Goal: Task Accomplishment & Management: Manage account settings

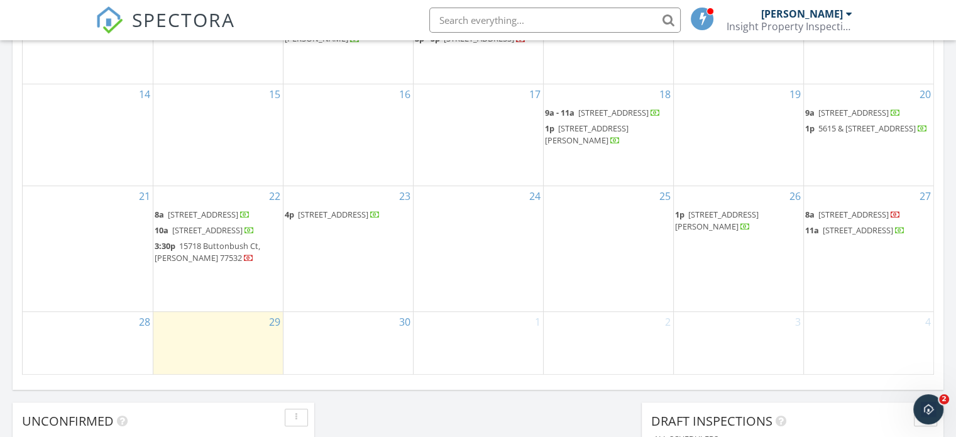
scroll to position [777, 0]
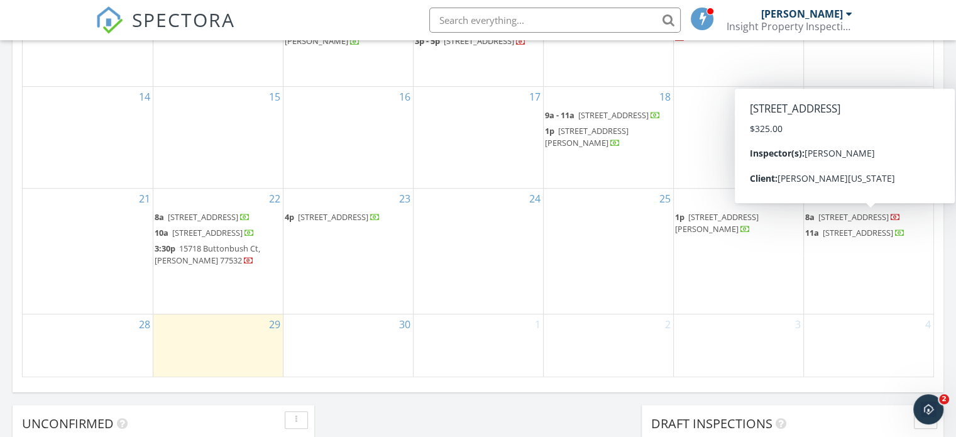
click at [858, 217] on span "6747 Cypress Lndg Ln, Humble 77338" at bounding box center [853, 216] width 70 height 11
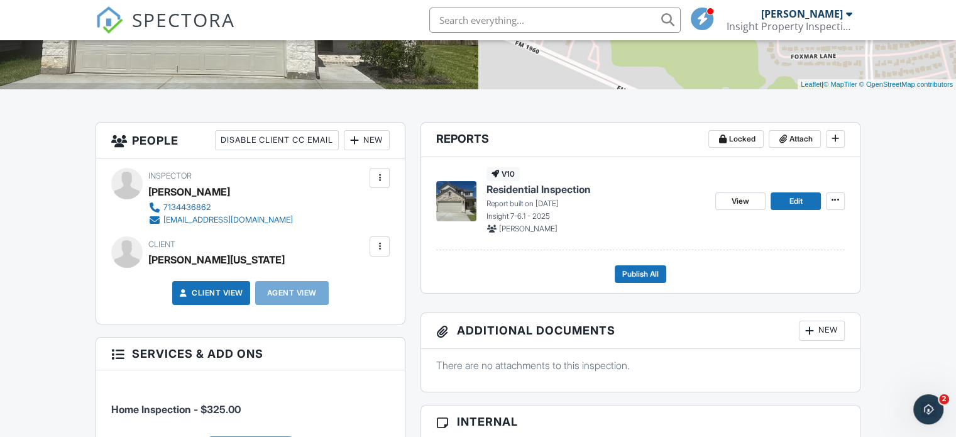
drag, startPoint x: 963, startPoint y: 70, endPoint x: 965, endPoint y: 141, distance: 71.7
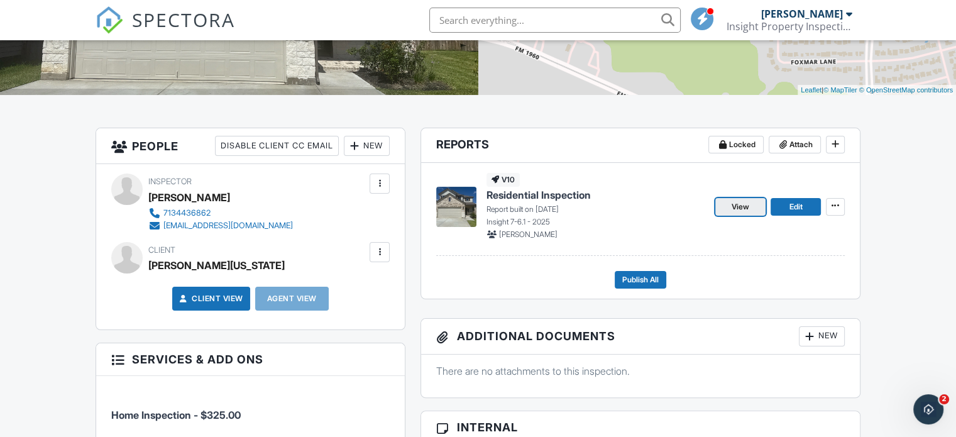
click at [732, 208] on span "View" at bounding box center [741, 206] width 18 height 13
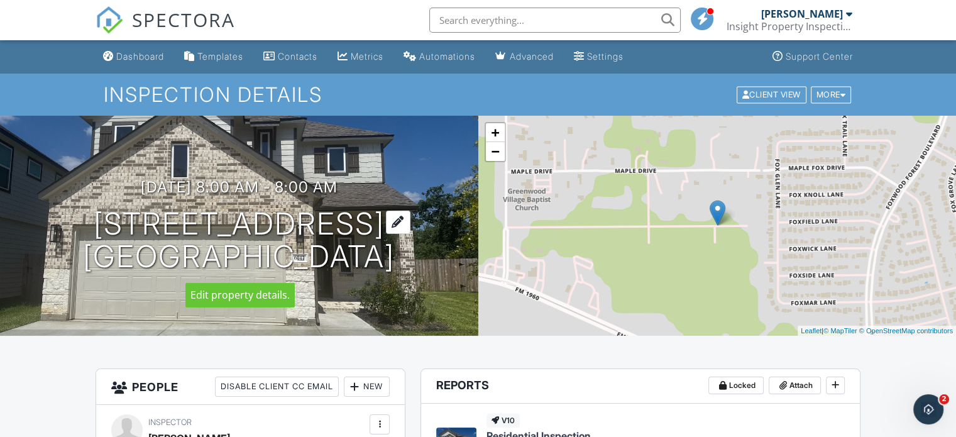
click at [410, 221] on div at bounding box center [398, 222] width 25 height 23
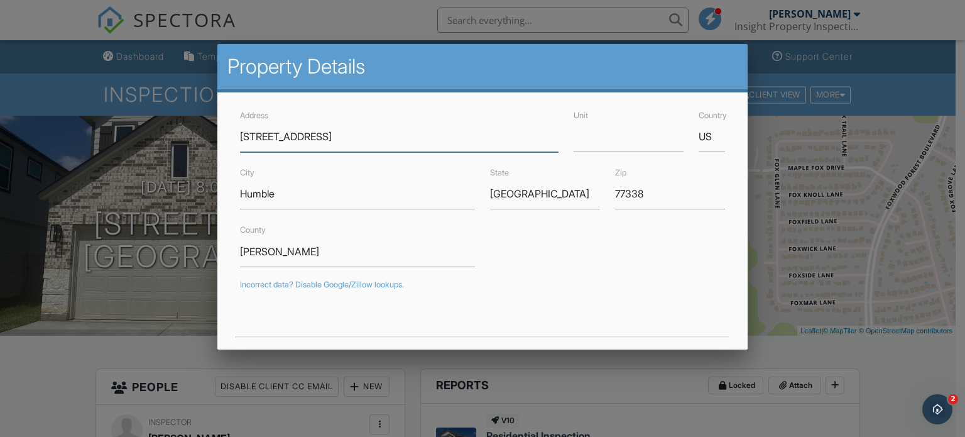
click at [267, 138] on input "6747 Cypress Lndg Ln" at bounding box center [399, 136] width 319 height 31
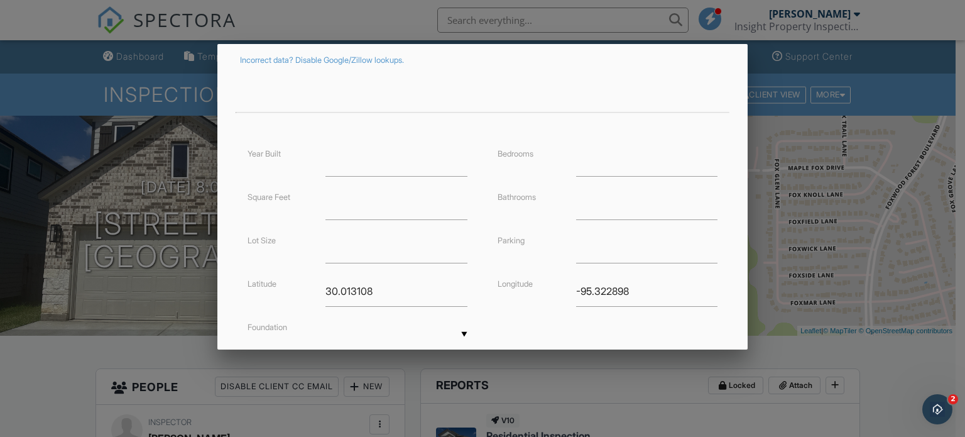
scroll to position [321, 0]
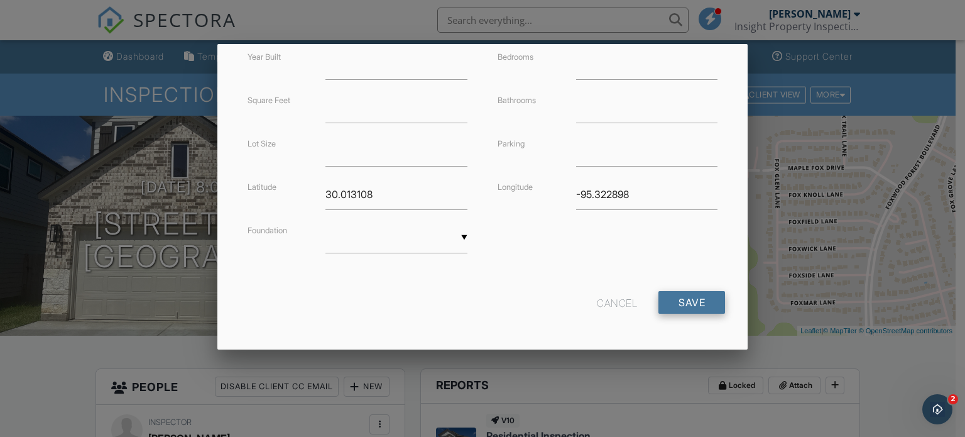
type input "[STREET_ADDRESS]"
click at [671, 302] on input "Save" at bounding box center [692, 302] width 67 height 23
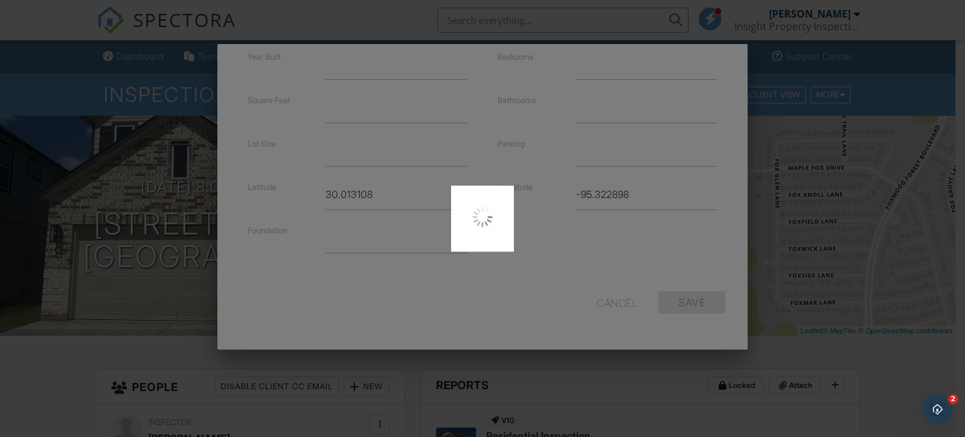
type input "30.0131076"
type input "-95.32289829999999"
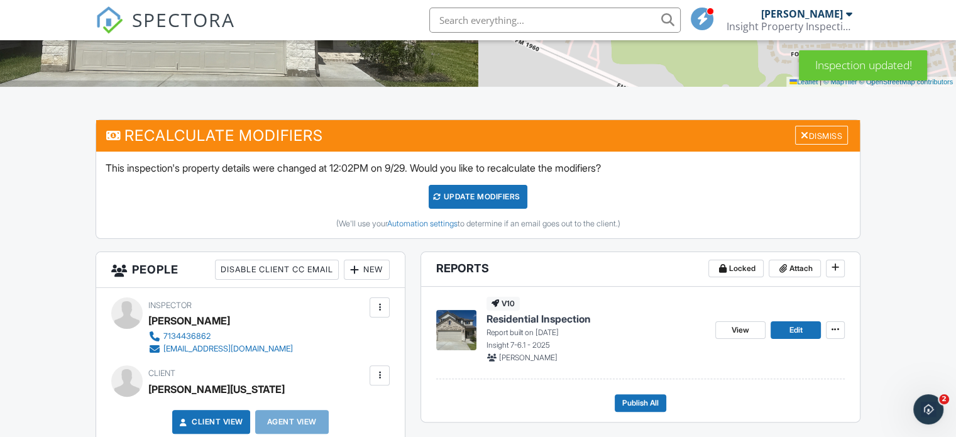
scroll to position [284, 0]
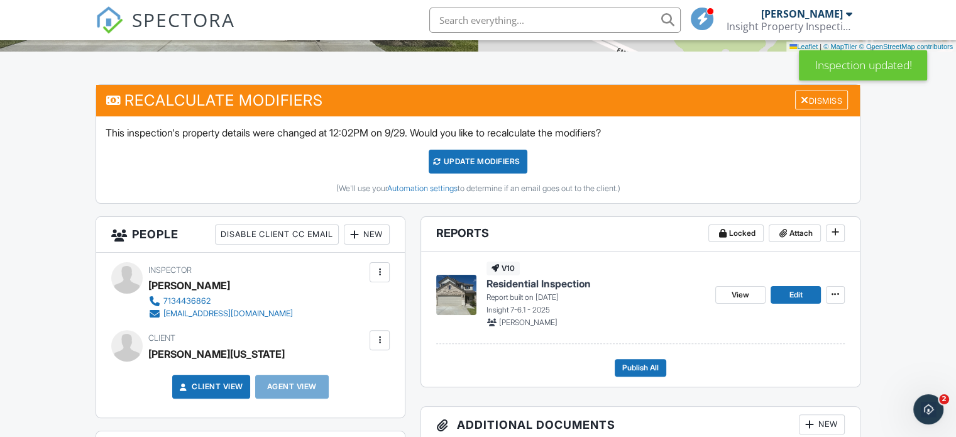
click at [483, 160] on div "UPDATE Modifiers" at bounding box center [478, 162] width 99 height 24
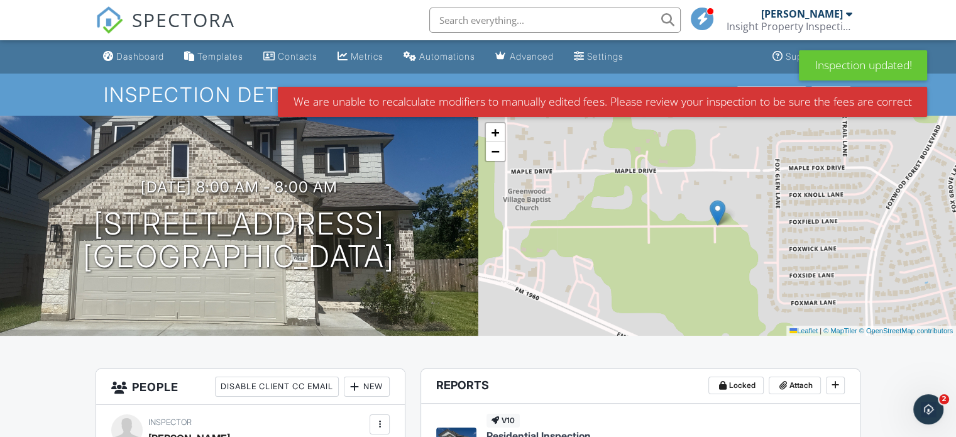
scroll to position [193, 0]
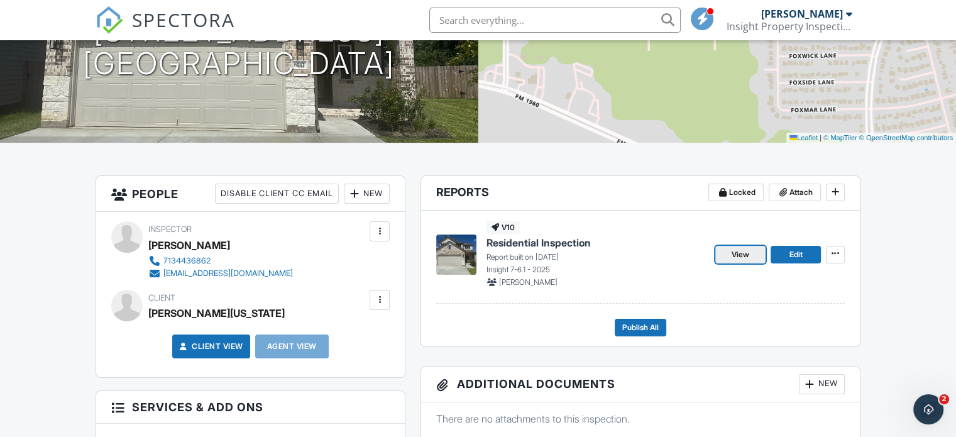
click at [744, 258] on span "View" at bounding box center [741, 254] width 18 height 13
